Goal: Entertainment & Leisure: Consume media (video, audio)

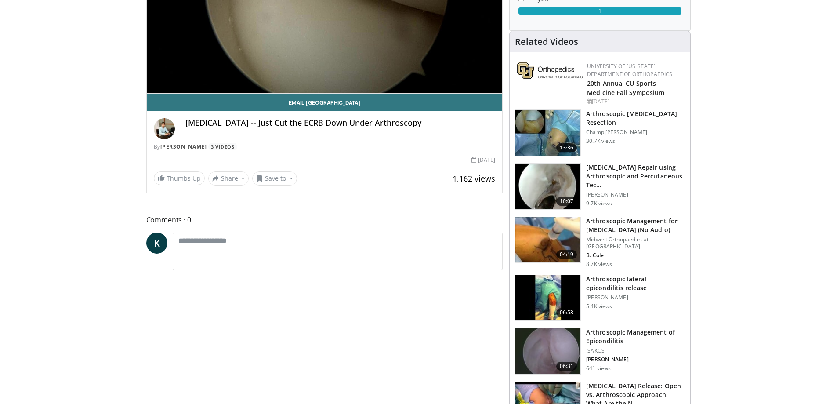
scroll to position [176, 0]
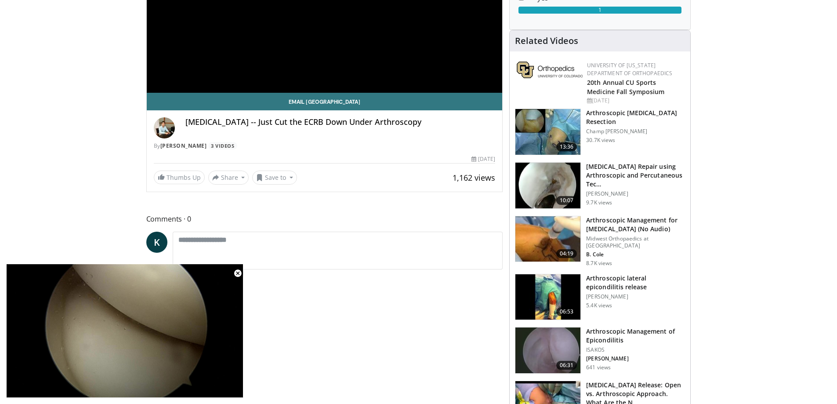
click at [542, 333] on img at bounding box center [547, 350] width 65 height 46
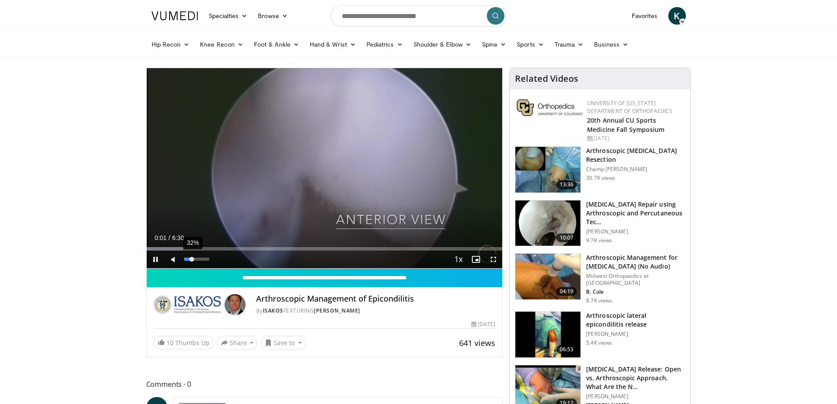
click at [192, 260] on div "32%" at bounding box center [196, 258] width 25 height 3
drag, startPoint x: 199, startPoint y: 260, endPoint x: 212, endPoint y: 262, distance: 13.4
click at [212, 262] on div "Mute 100%" at bounding box center [195, 259] width 62 height 18
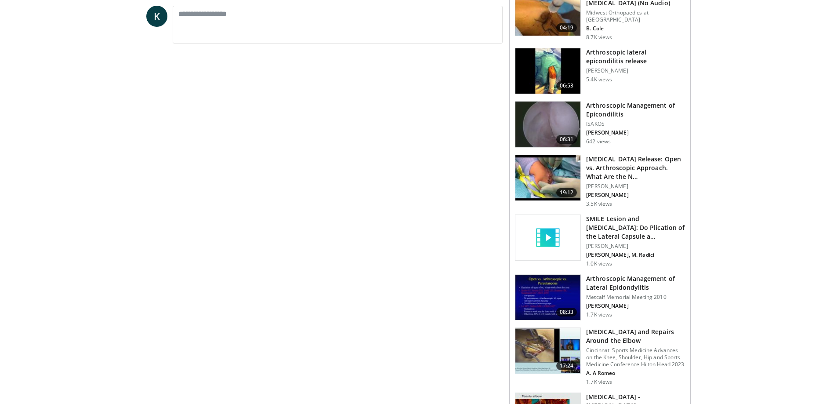
scroll to position [176, 0]
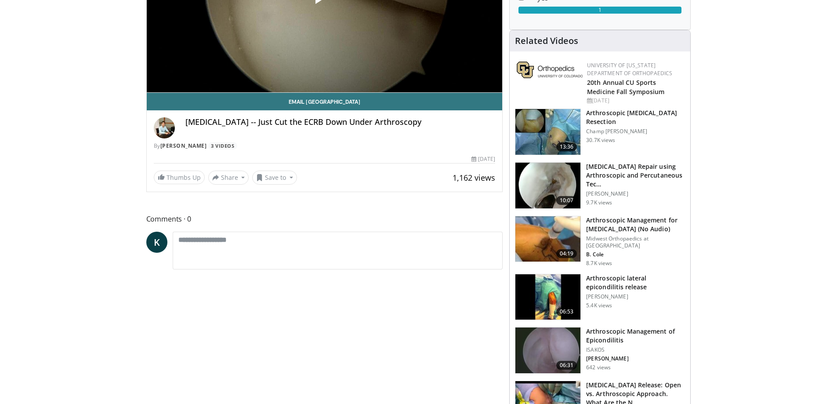
click at [551, 131] on img at bounding box center [547, 132] width 65 height 46
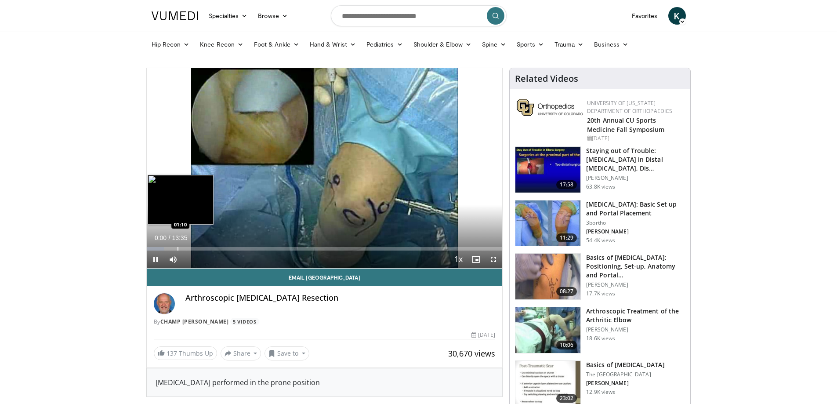
click at [177, 245] on div "Loaded : 4.89% 00:00 01:10" at bounding box center [325, 246] width 356 height 8
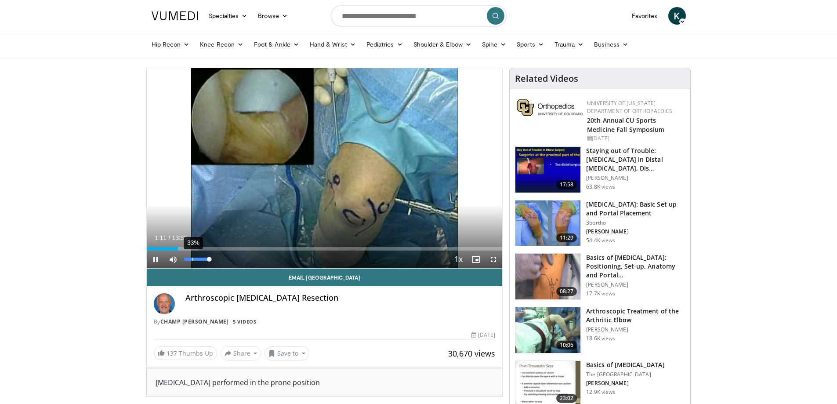
click at [193, 260] on div "33%" at bounding box center [196, 258] width 25 height 3
click at [188, 259] on div "Volume Level" at bounding box center [186, 258] width 4 height 3
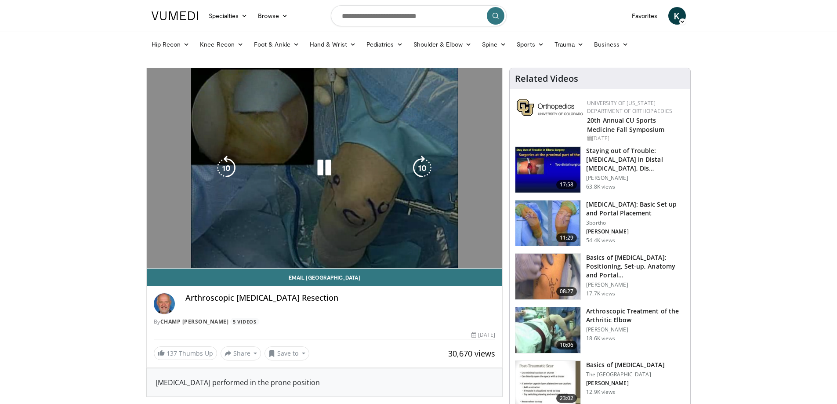
click at [0, 0] on div "Progress Bar" at bounding box center [0, 0] width 0 height 0
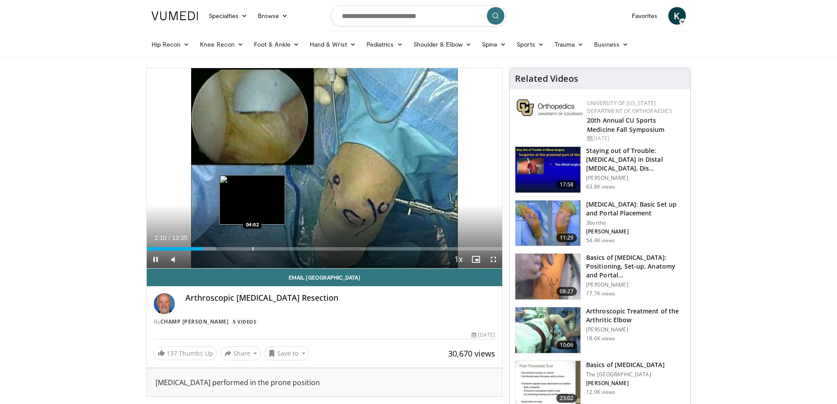
click at [253, 246] on div "Loaded : 19.59% 02:10 04:02" at bounding box center [325, 246] width 356 height 8
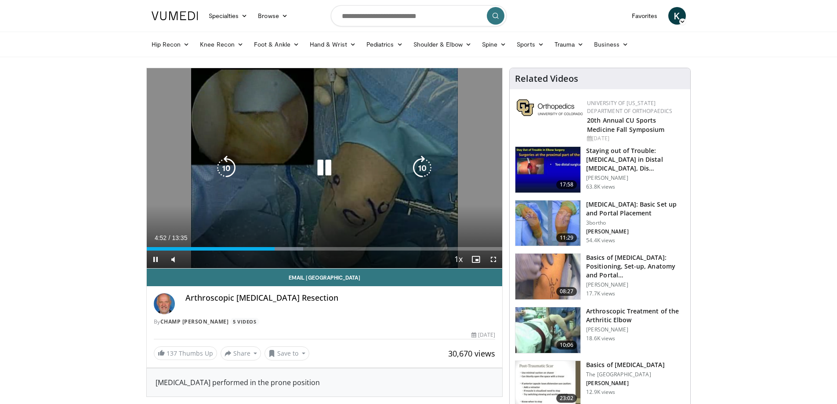
click at [316, 171] on icon "Video Player" at bounding box center [324, 168] width 25 height 25
click at [332, 168] on icon "Video Player" at bounding box center [324, 168] width 25 height 25
click at [329, 163] on icon "Video Player" at bounding box center [324, 168] width 25 height 25
